Goal: Navigation & Orientation: Understand site structure

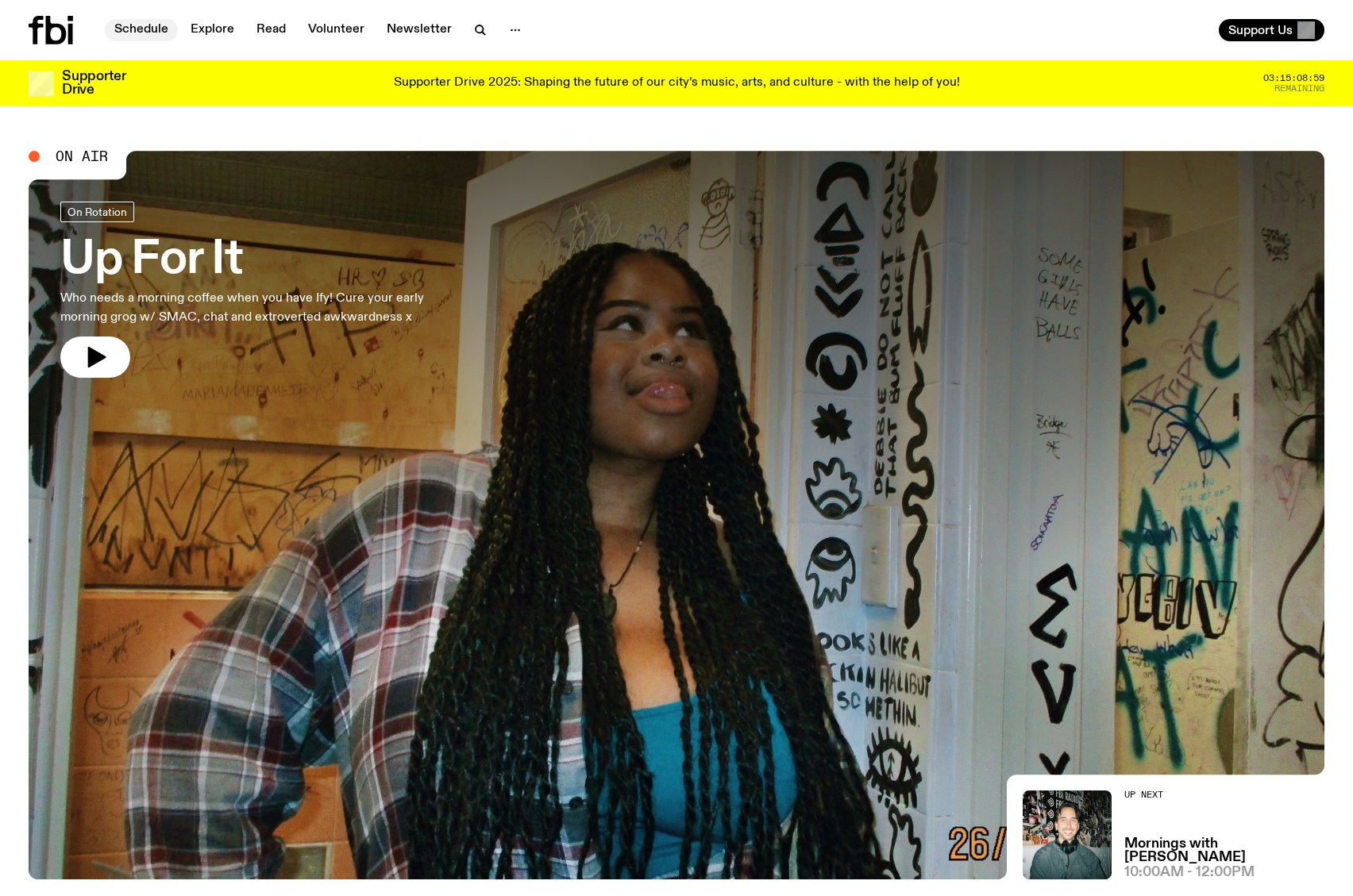
click at [145, 26] on link "Schedule" at bounding box center [141, 30] width 73 height 23
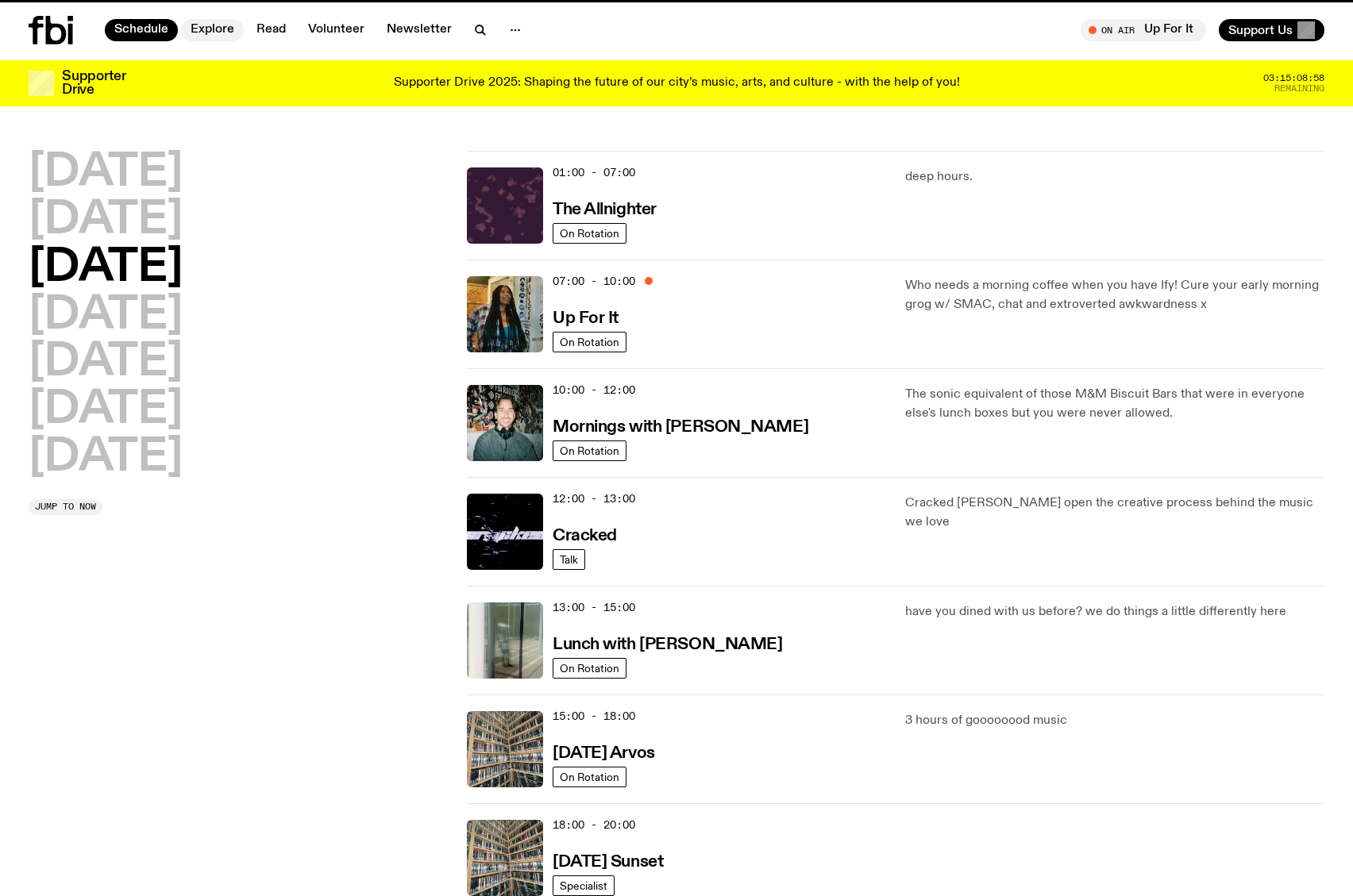
click at [215, 31] on link "Explore" at bounding box center [212, 30] width 62 height 23
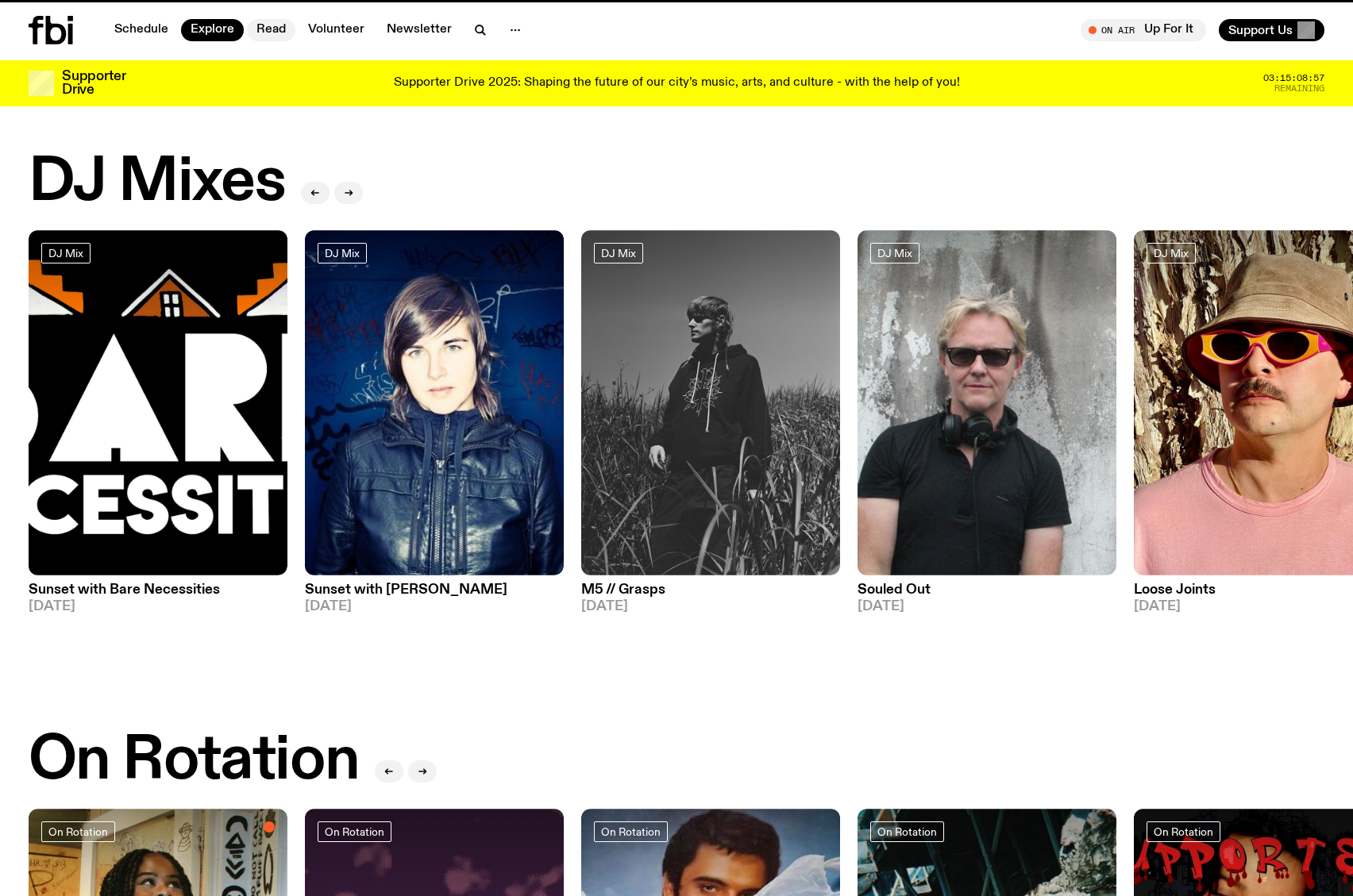
click at [273, 32] on link "Read" at bounding box center [271, 30] width 48 height 23
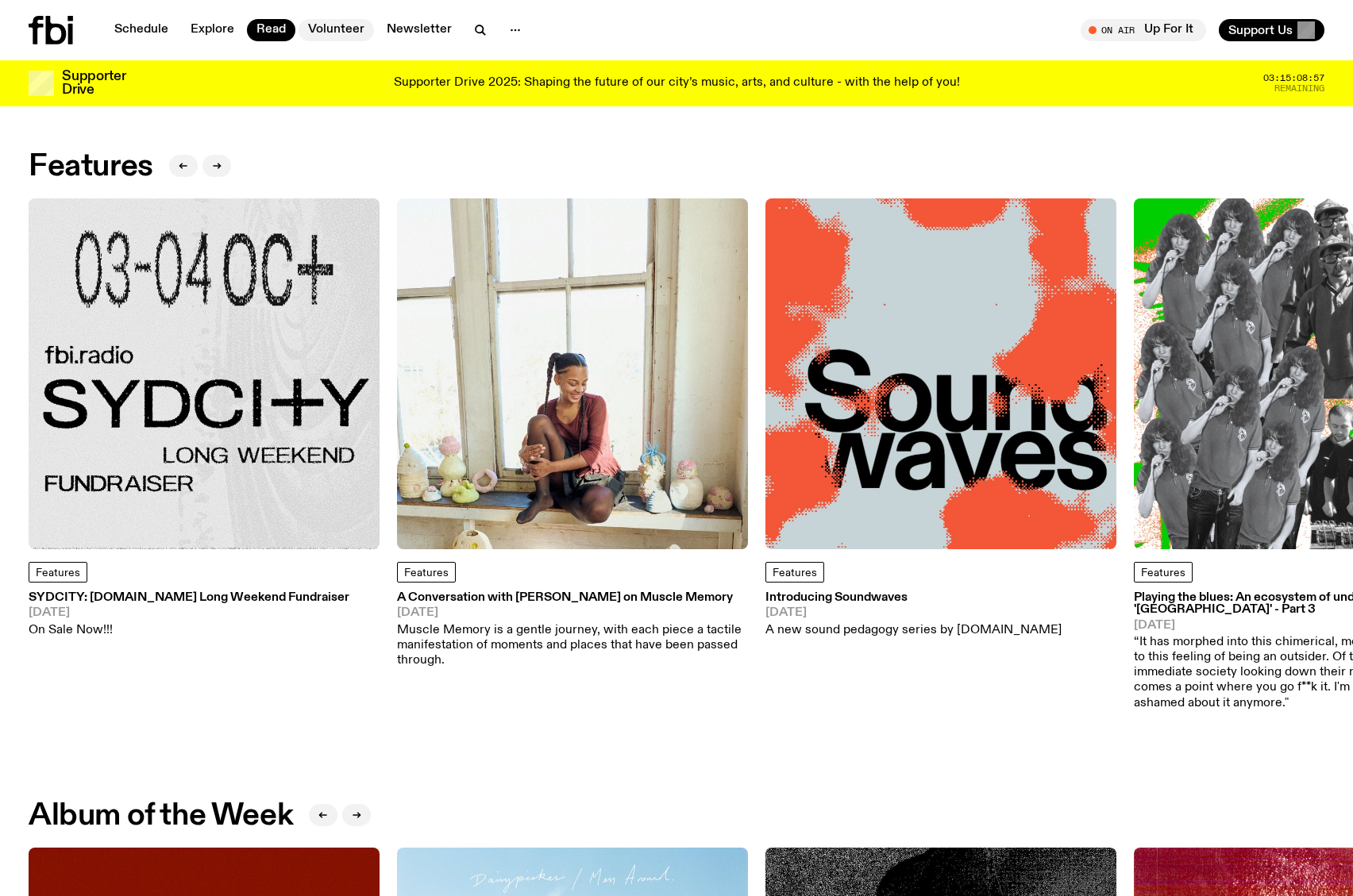
click at [309, 30] on link "Volunteer" at bounding box center [336, 30] width 75 height 23
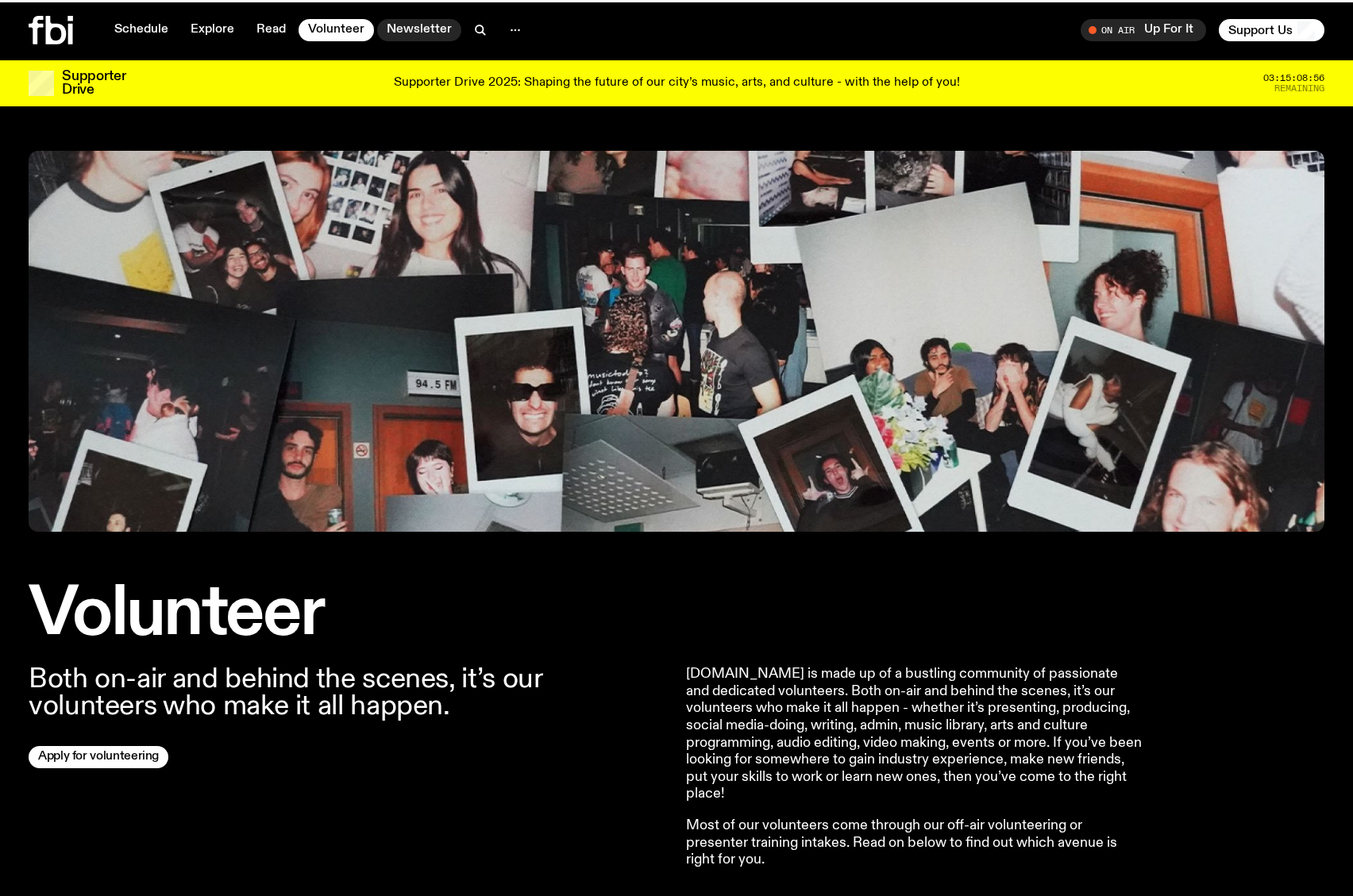
click at [396, 32] on link "Newsletter" at bounding box center [419, 30] width 84 height 23
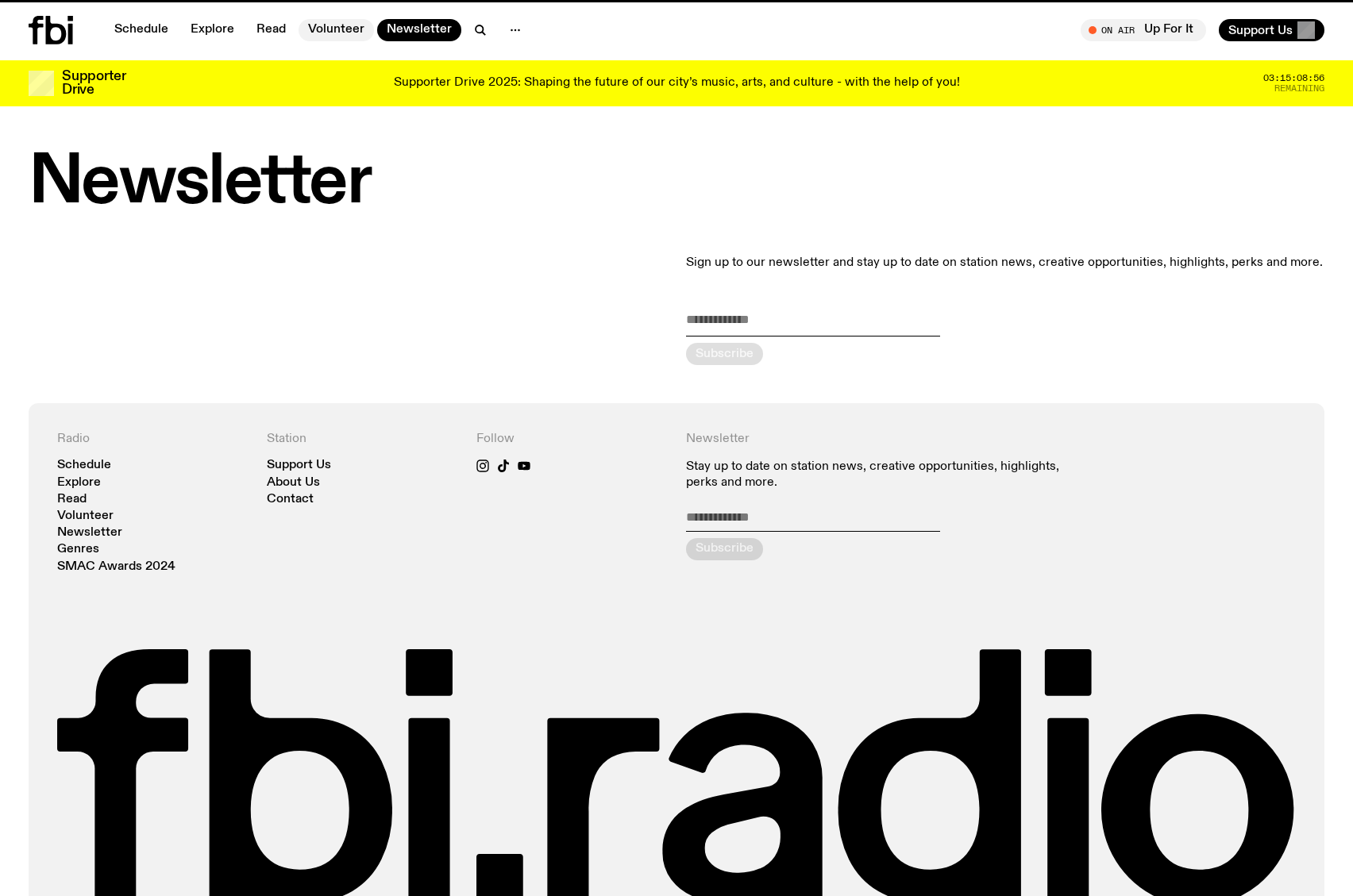
click at [358, 28] on link "Volunteer" at bounding box center [336, 30] width 75 height 23
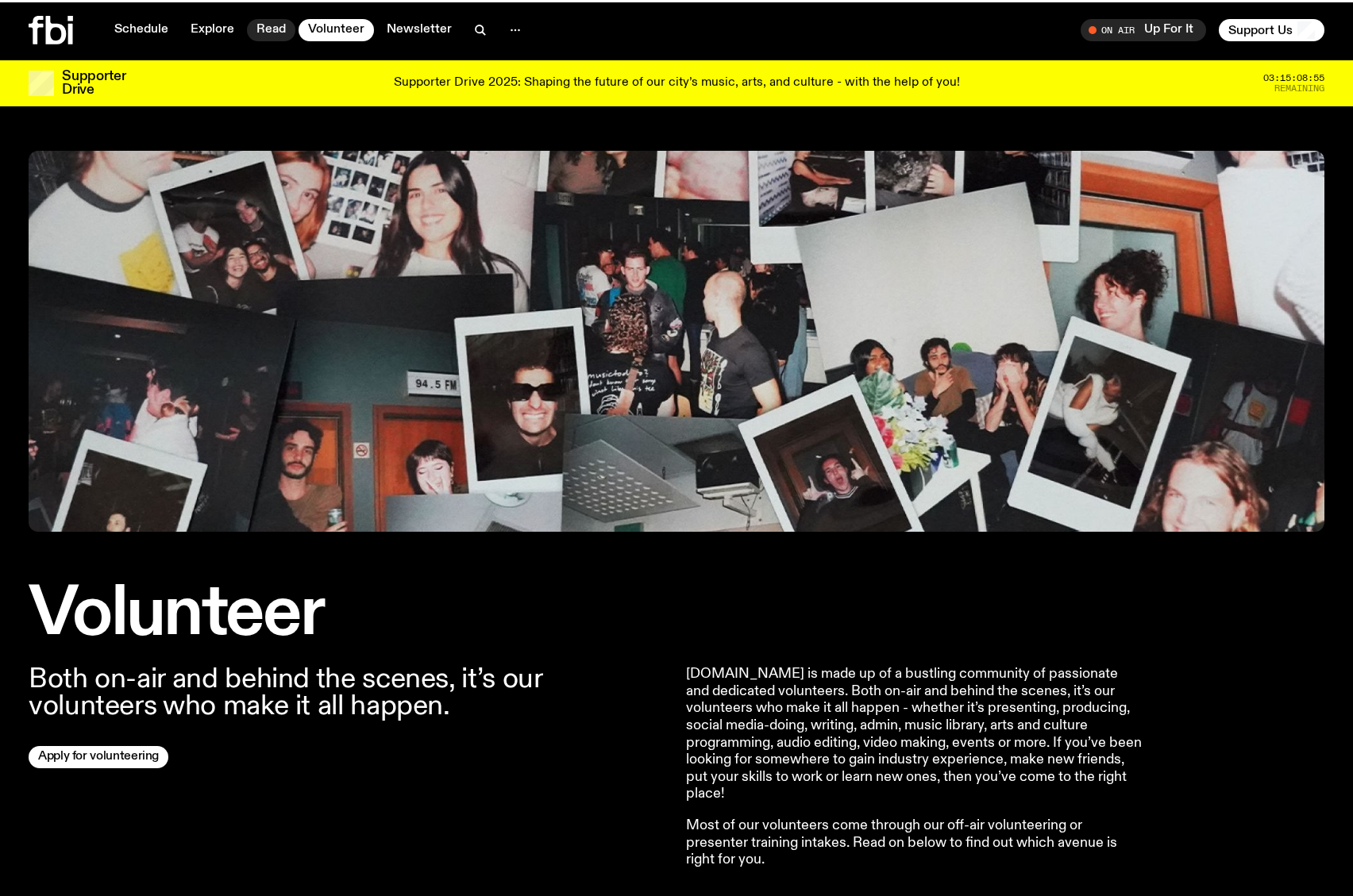
click at [264, 31] on link "Read" at bounding box center [271, 30] width 48 height 23
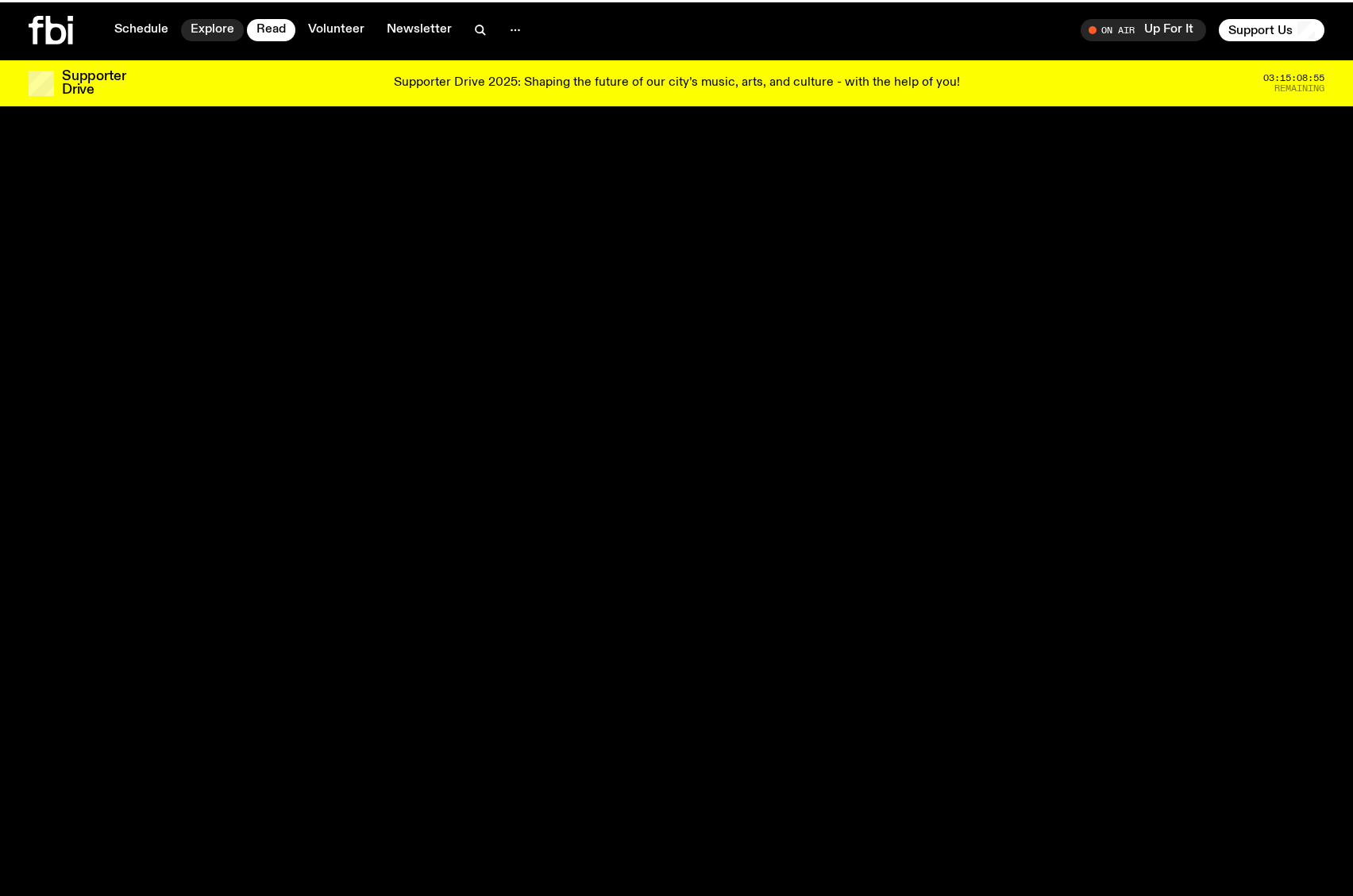
click at [202, 34] on link "Explore" at bounding box center [212, 30] width 62 height 23
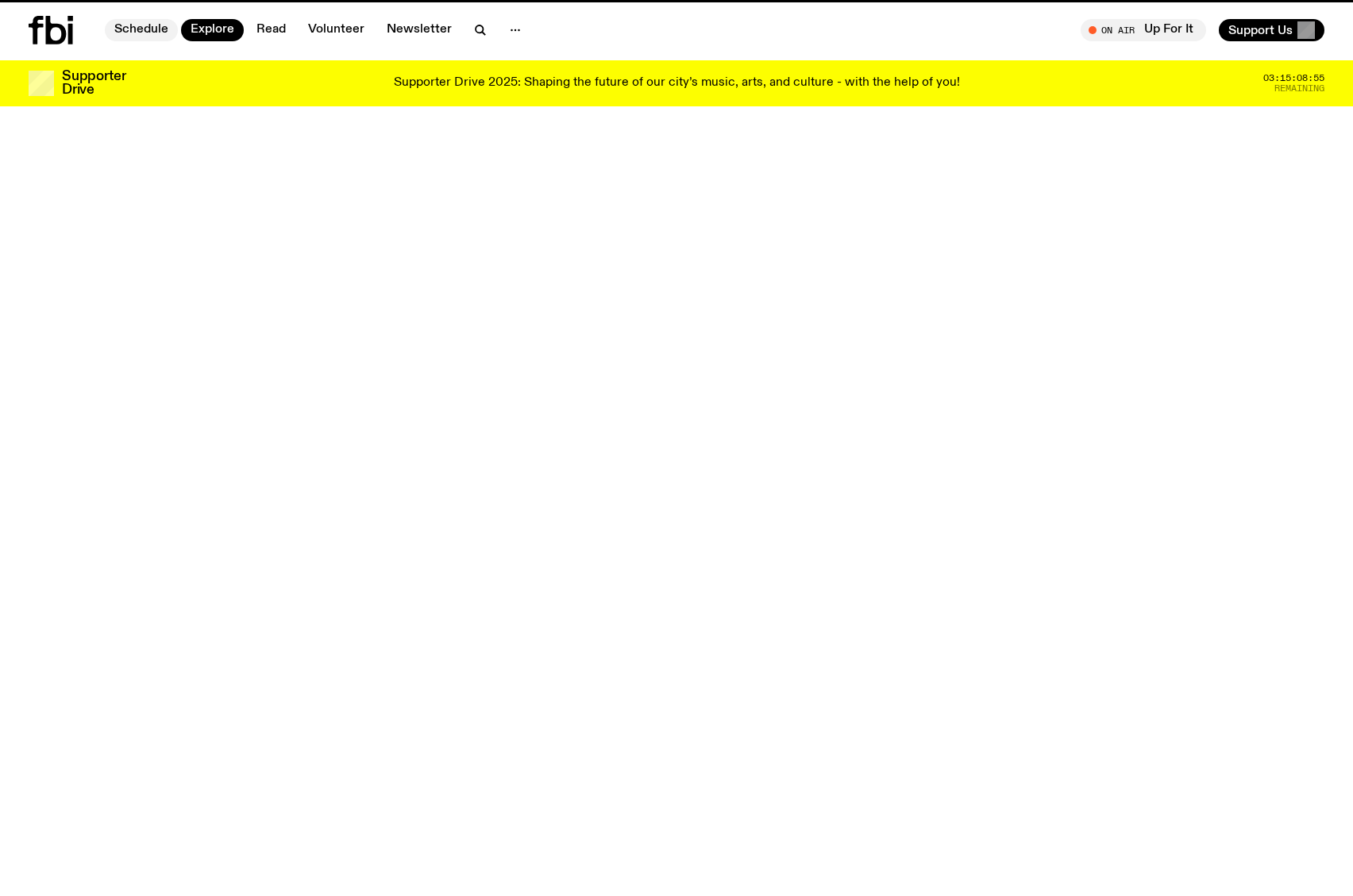
click at [160, 34] on link "Schedule" at bounding box center [141, 30] width 73 height 23
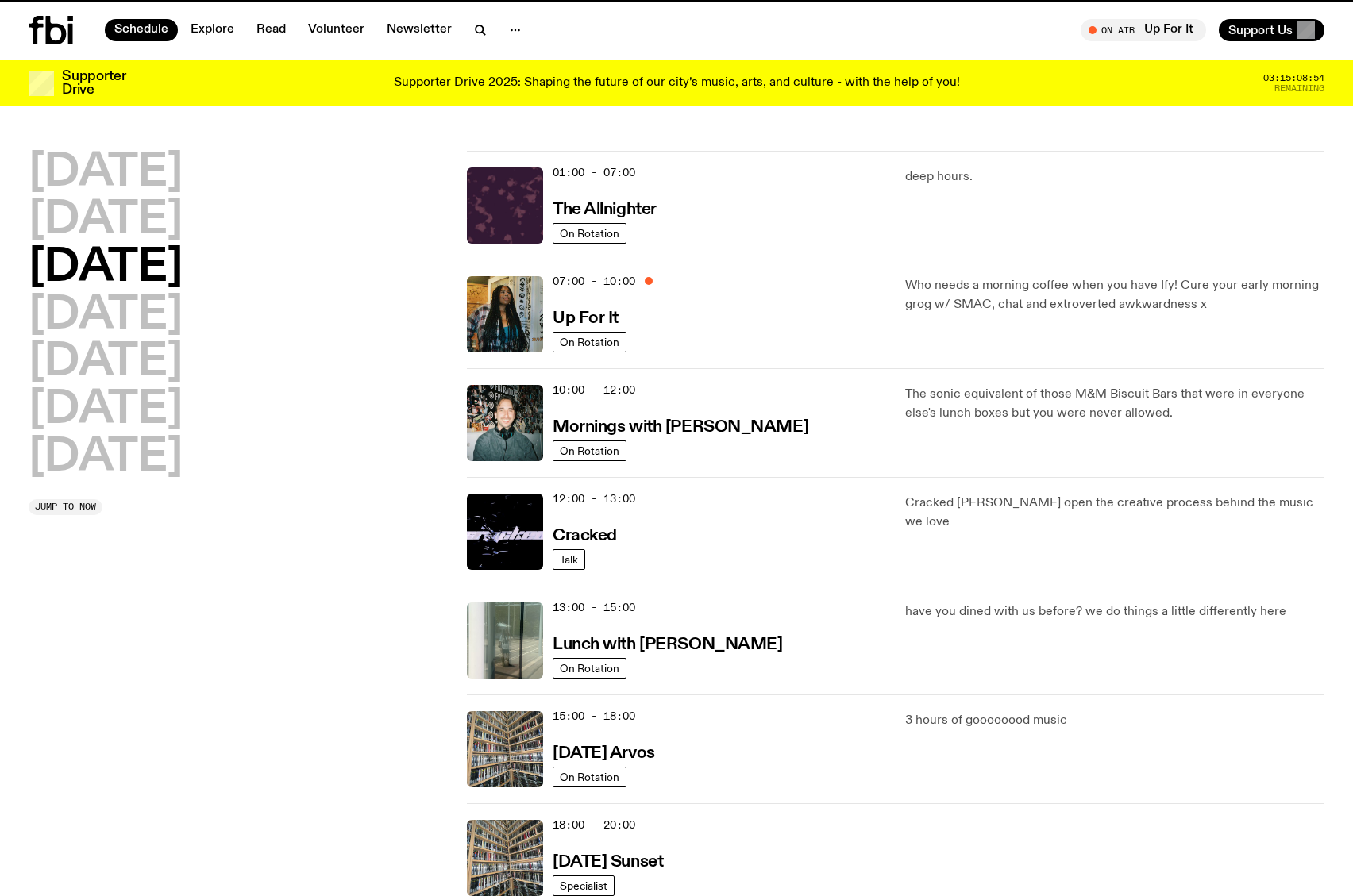
click at [74, 34] on div at bounding box center [67, 29] width 76 height 29
click at [61, 31] on icon at bounding box center [50, 29] width 44 height 29
